Goal: Information Seeking & Learning: Learn about a topic

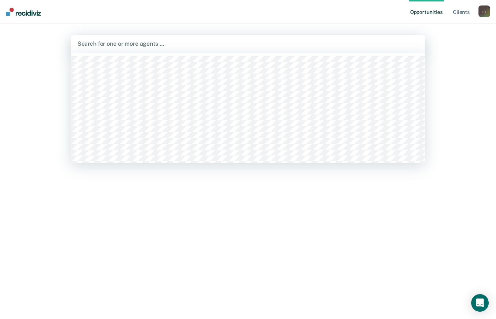
click at [123, 42] on div at bounding box center [248, 43] width 342 height 8
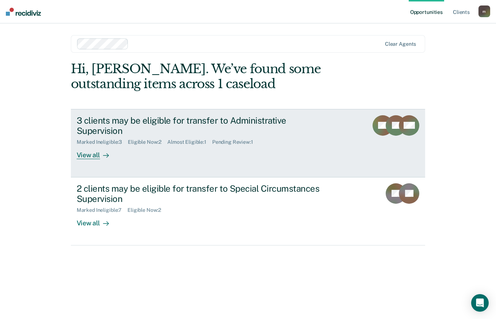
click at [133, 139] on div "Eligible Now : 2" at bounding box center [147, 142] width 39 height 6
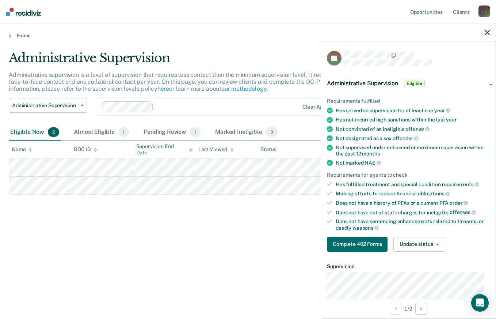
drag, startPoint x: 191, startPoint y: 300, endPoint x: 174, endPoint y: 304, distance: 18.3
click at [191, 300] on main "Administrative Supervision Administrative supervision is a level of supervision…" at bounding box center [248, 178] width 496 height 278
